Goal: Information Seeking & Learning: Find specific fact

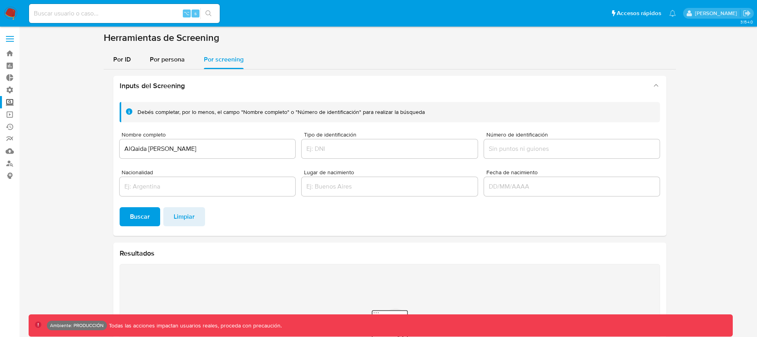
click at [194, 151] on input "AlQaida [PERSON_NAME]" at bounding box center [208, 149] width 176 height 10
type input "[PERSON_NAME]"
click at [120, 207] on button "Buscar" at bounding box center [140, 216] width 41 height 19
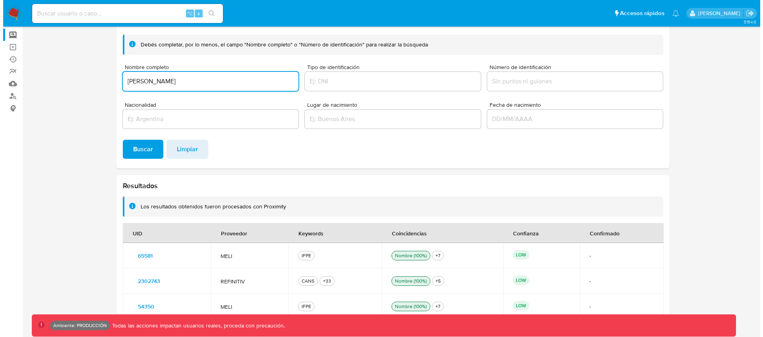
scroll to position [68, 0]
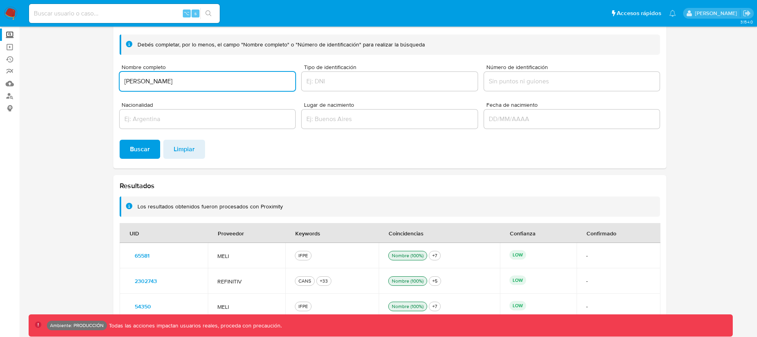
click at [243, 283] on span "REFINITIV" at bounding box center [246, 281] width 58 height 7
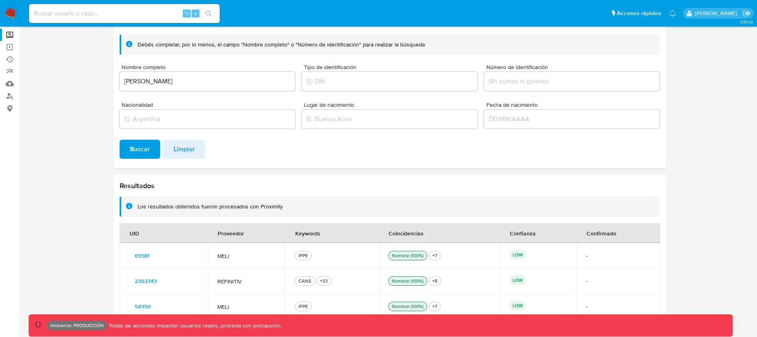
click at [243, 283] on span "REFINITIV" at bounding box center [246, 281] width 58 height 7
click at [226, 304] on span "MELI" at bounding box center [246, 307] width 58 height 7
click at [139, 283] on span "2302743" at bounding box center [146, 281] width 22 height 11
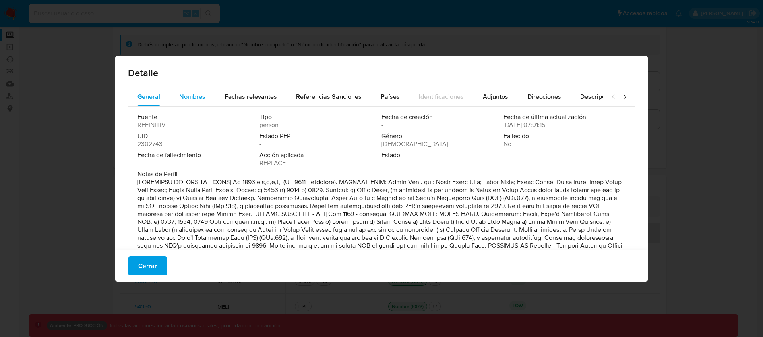
click at [196, 89] on div "Nombres" at bounding box center [192, 96] width 26 height 19
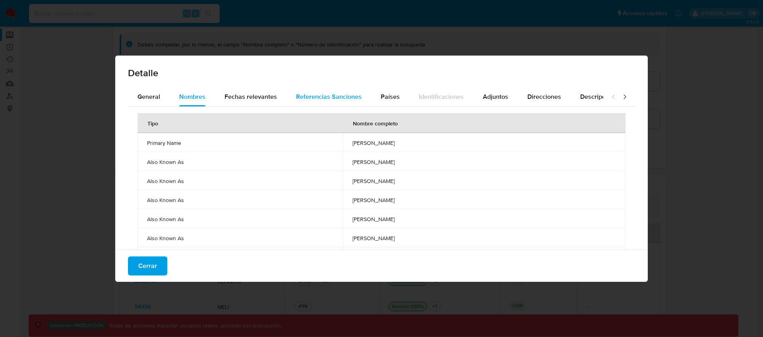
click at [335, 101] on div "Referencias Sanciones" at bounding box center [329, 96] width 66 height 19
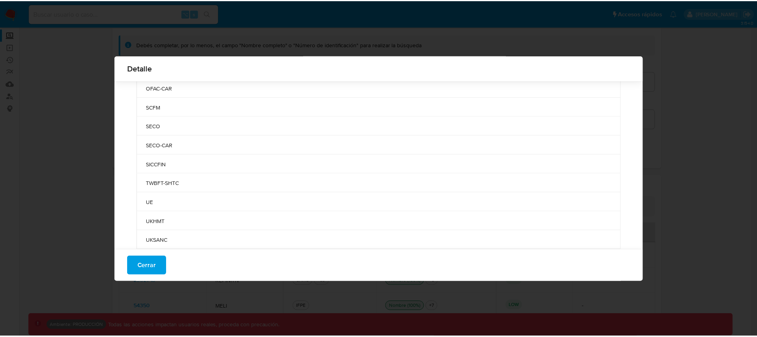
scroll to position [395, 0]
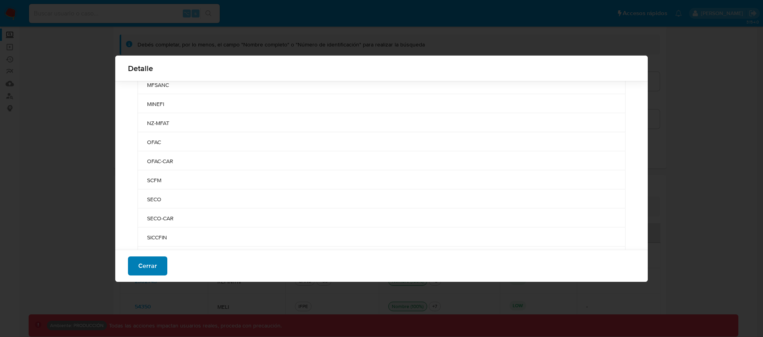
click at [155, 261] on span "Cerrar" at bounding box center [147, 265] width 19 height 17
